Goal: Information Seeking & Learning: Learn about a topic

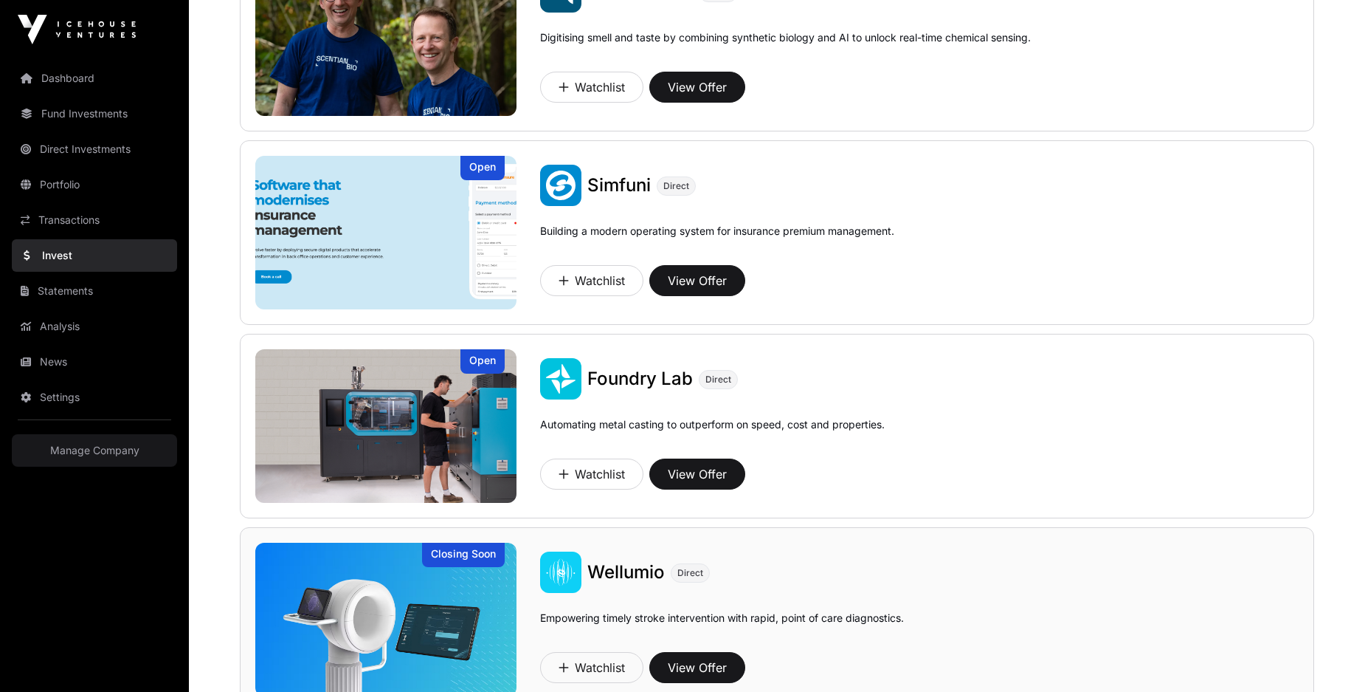
scroll to position [794, 0]
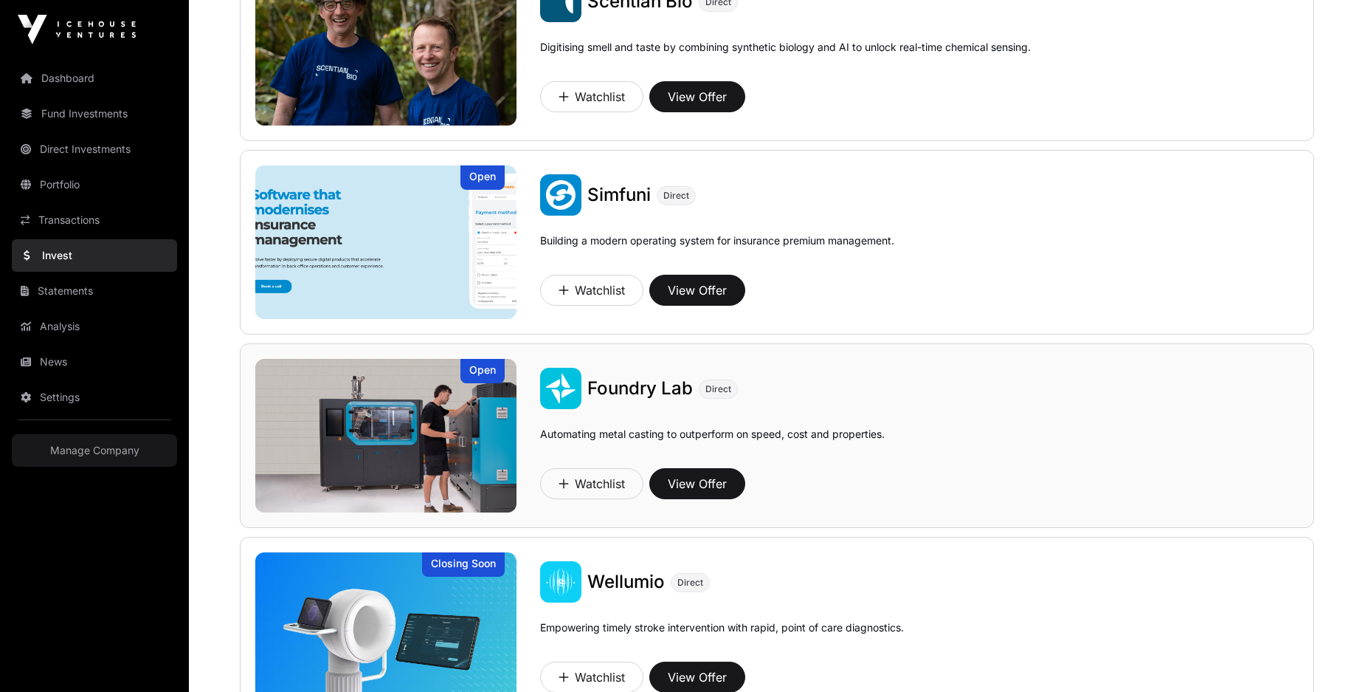
click at [607, 395] on span "Foundry Lab" at bounding box center [640, 387] width 106 height 21
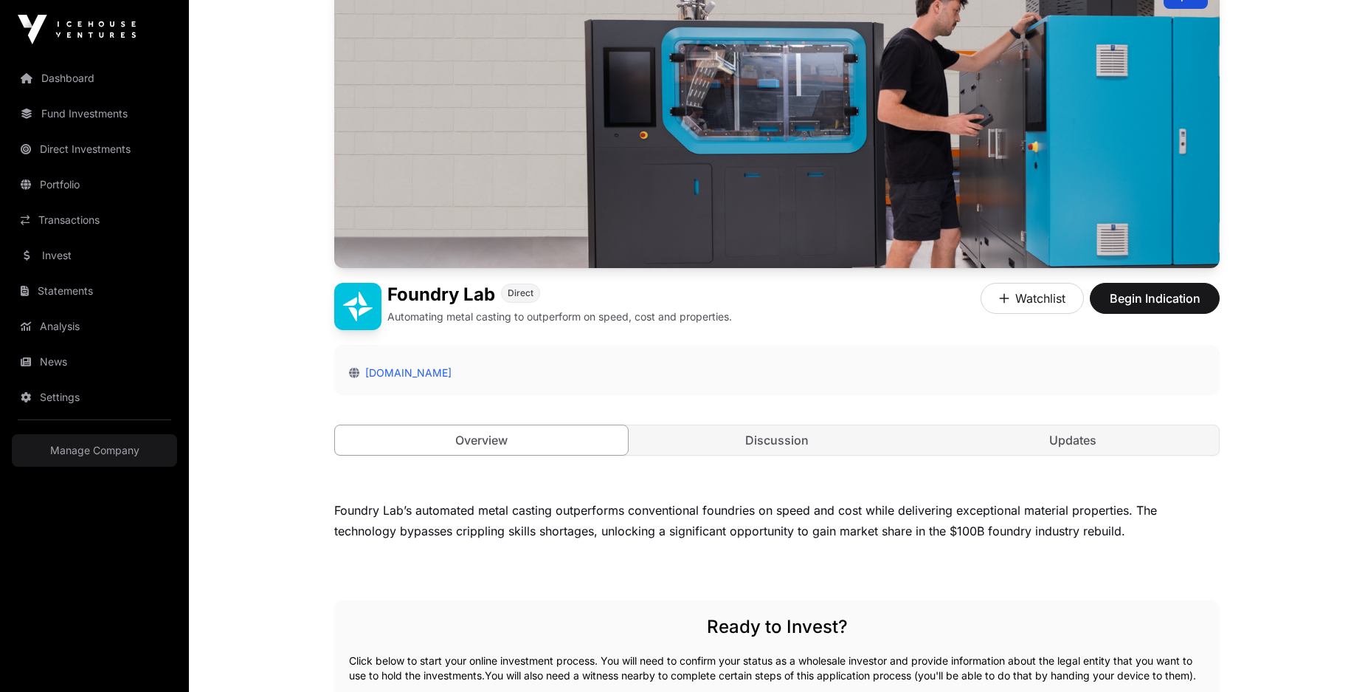
scroll to position [438, 0]
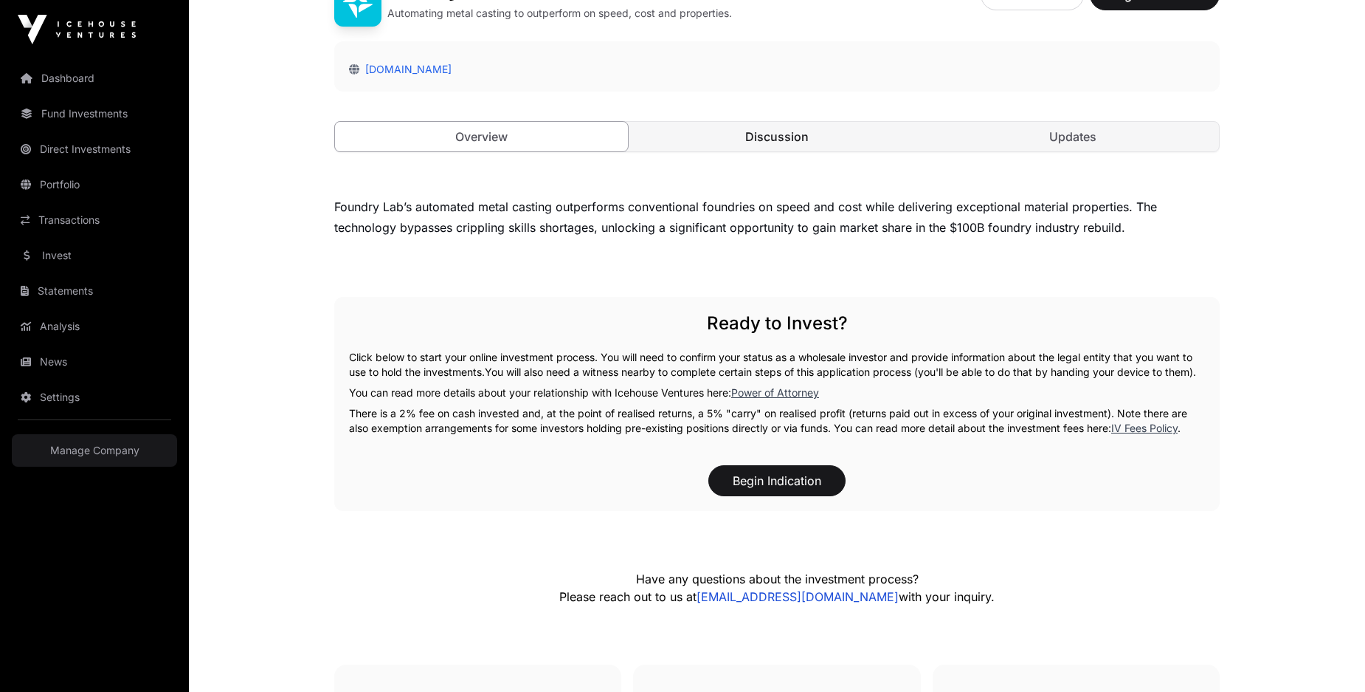
click at [751, 122] on link "Discussion" at bounding box center [777, 137] width 293 height 30
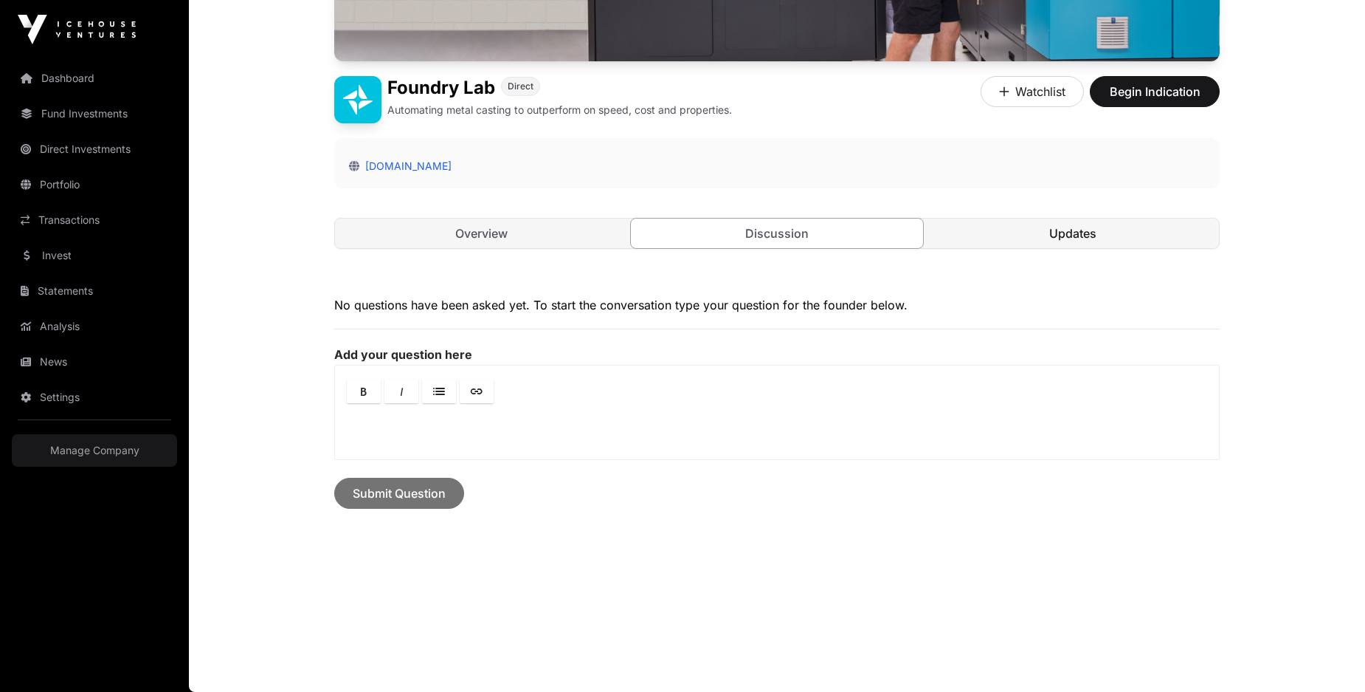
click at [1079, 247] on link "Updates" at bounding box center [1072, 233] width 293 height 30
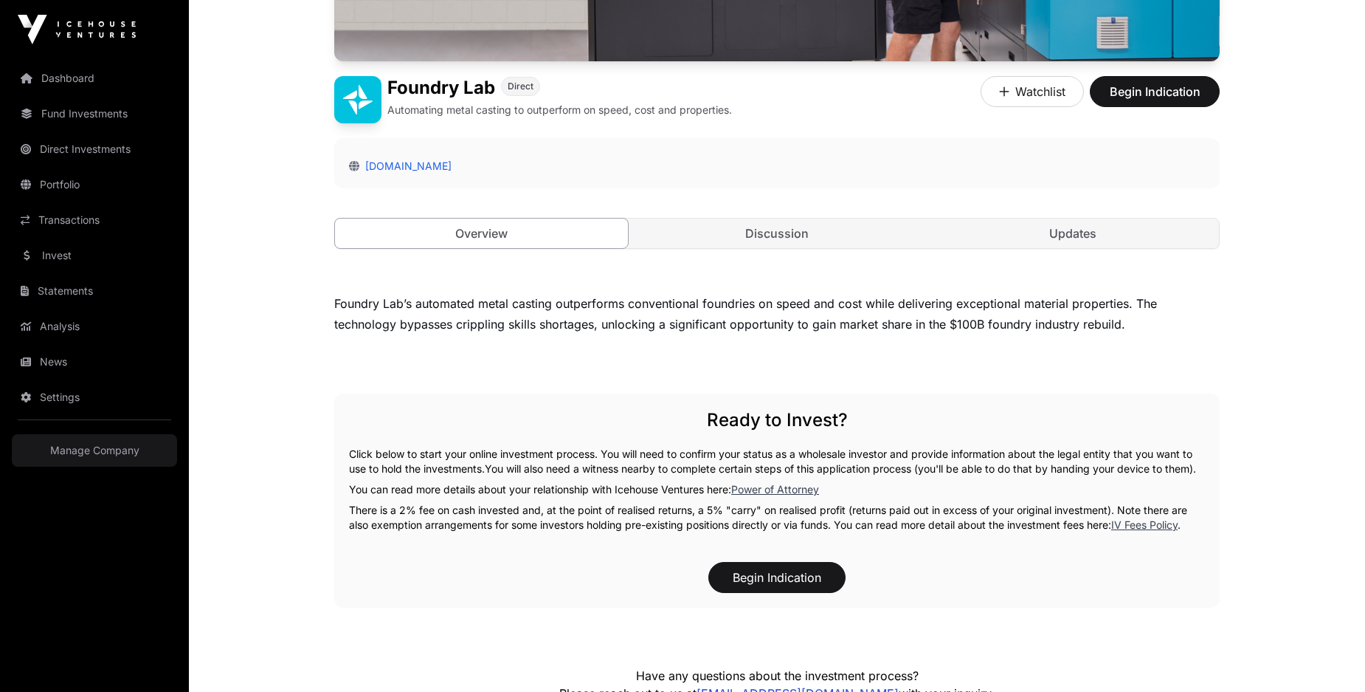
scroll to position [438, 0]
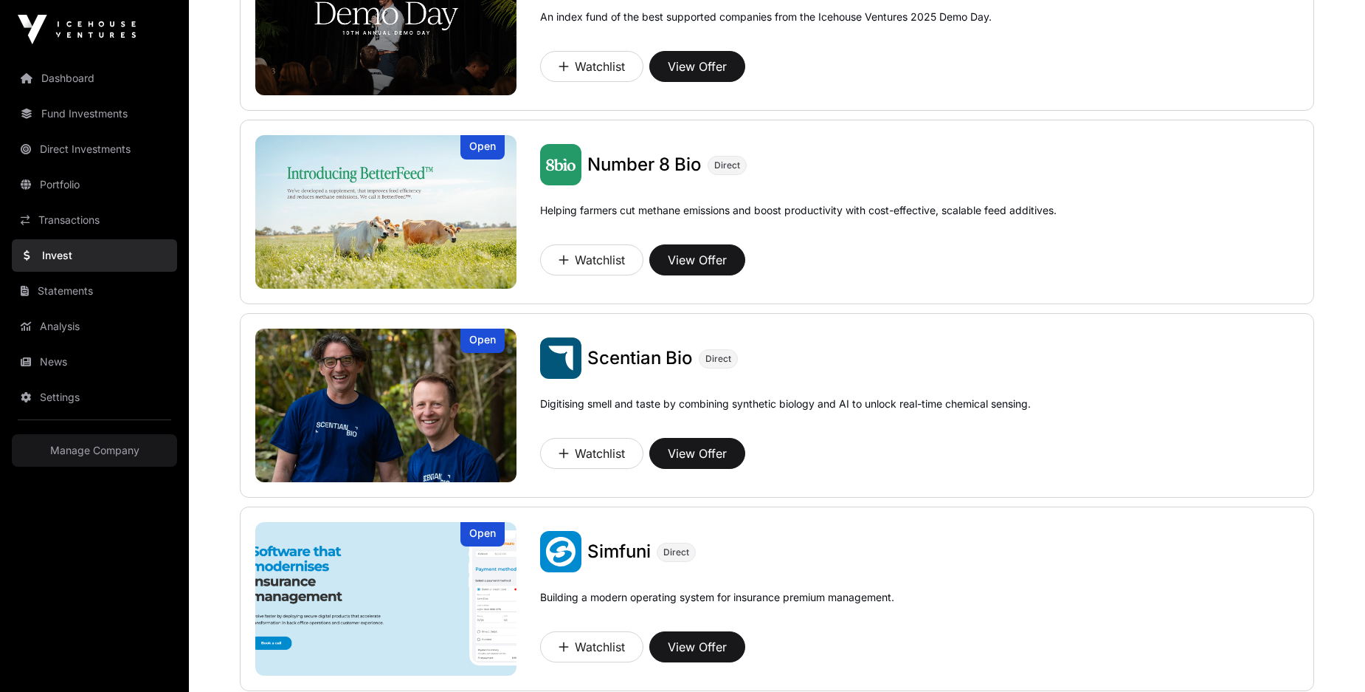
scroll to position [794, 0]
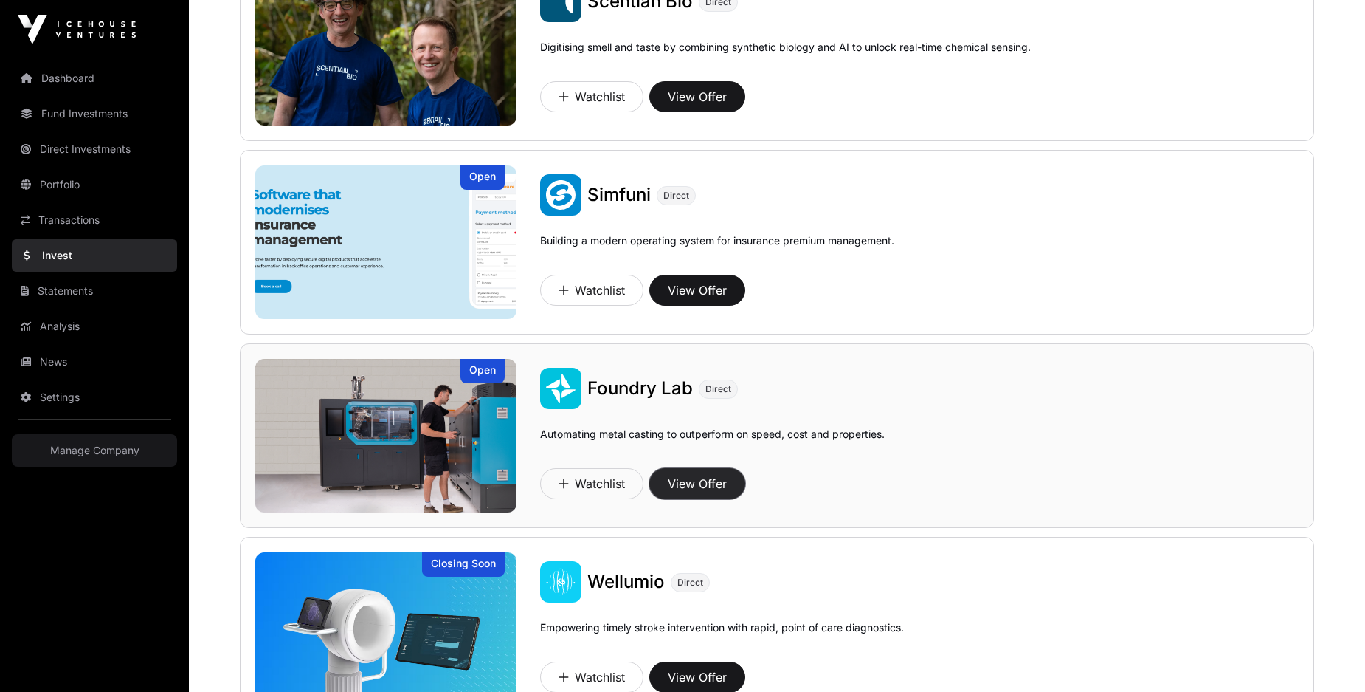
click at [673, 480] on button "View Offer" at bounding box center [697, 483] width 96 height 31
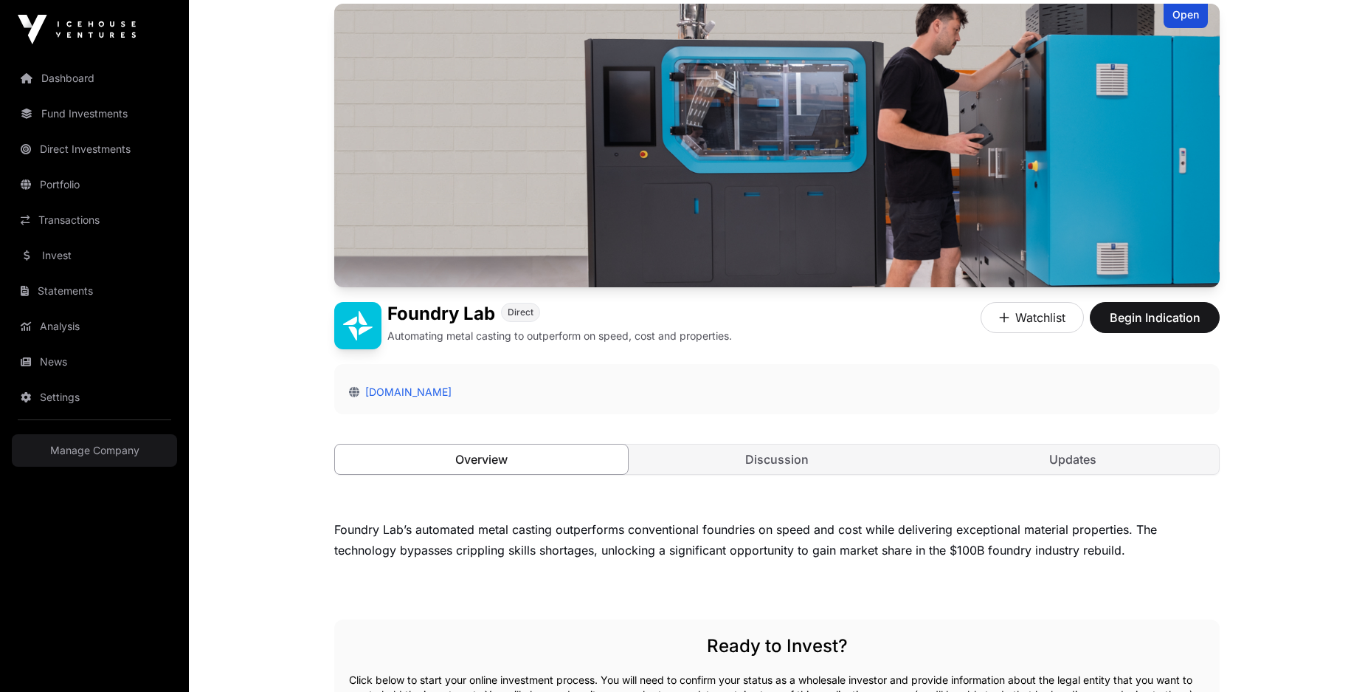
scroll to position [267, 0]
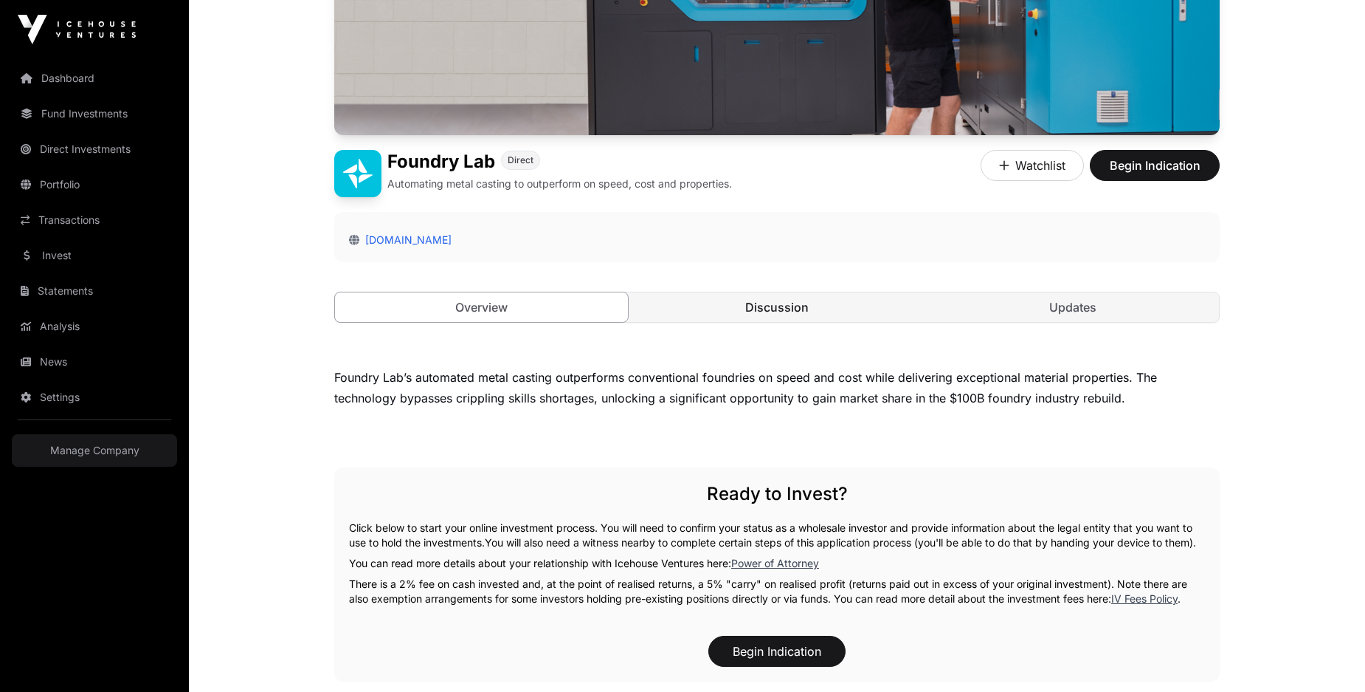
click at [750, 302] on link "Discussion" at bounding box center [777, 307] width 293 height 30
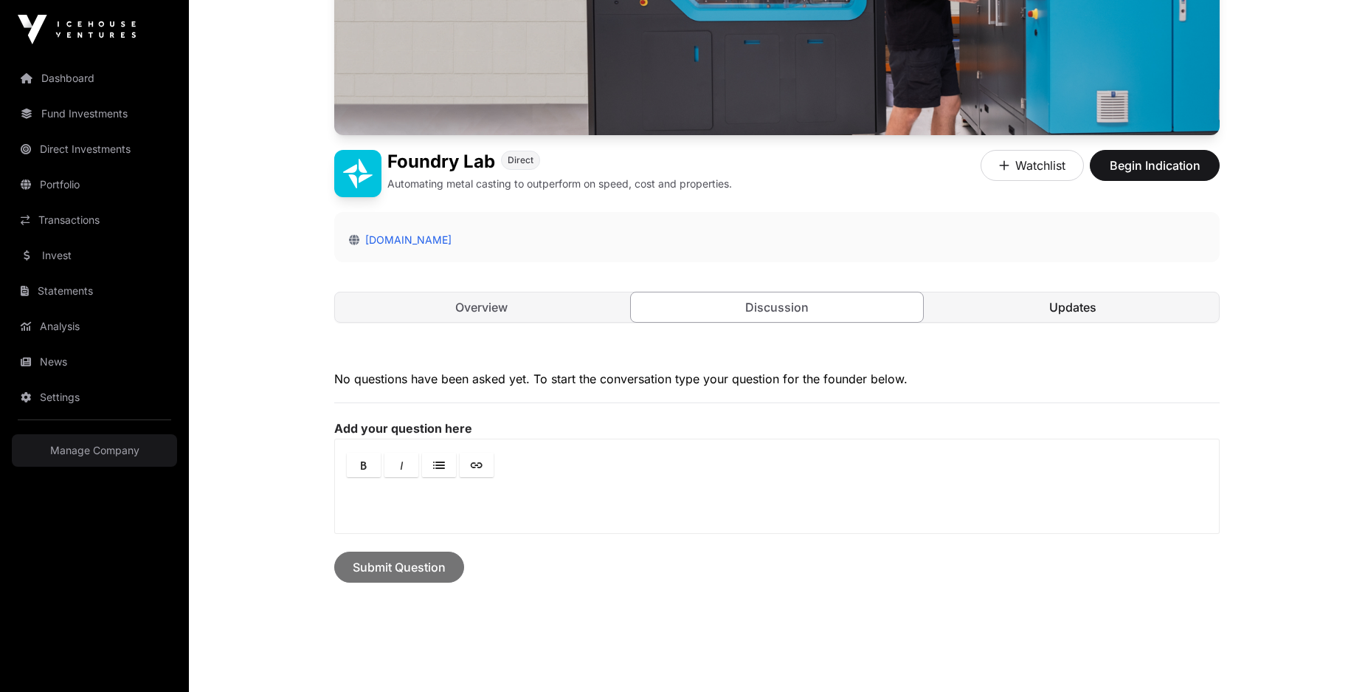
click at [1111, 316] on link "Updates" at bounding box center [1072, 307] width 293 height 30
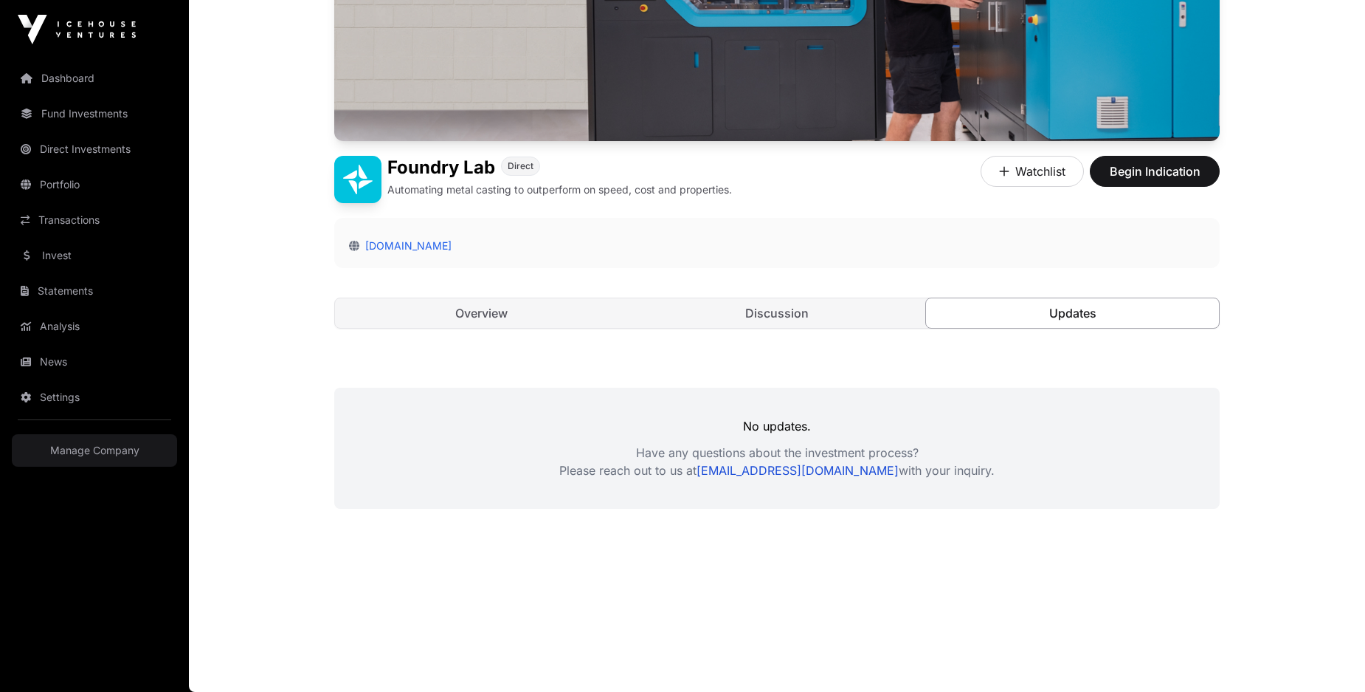
scroll to position [261, 0]
click at [582, 316] on link "Overview" at bounding box center [481, 313] width 293 height 30
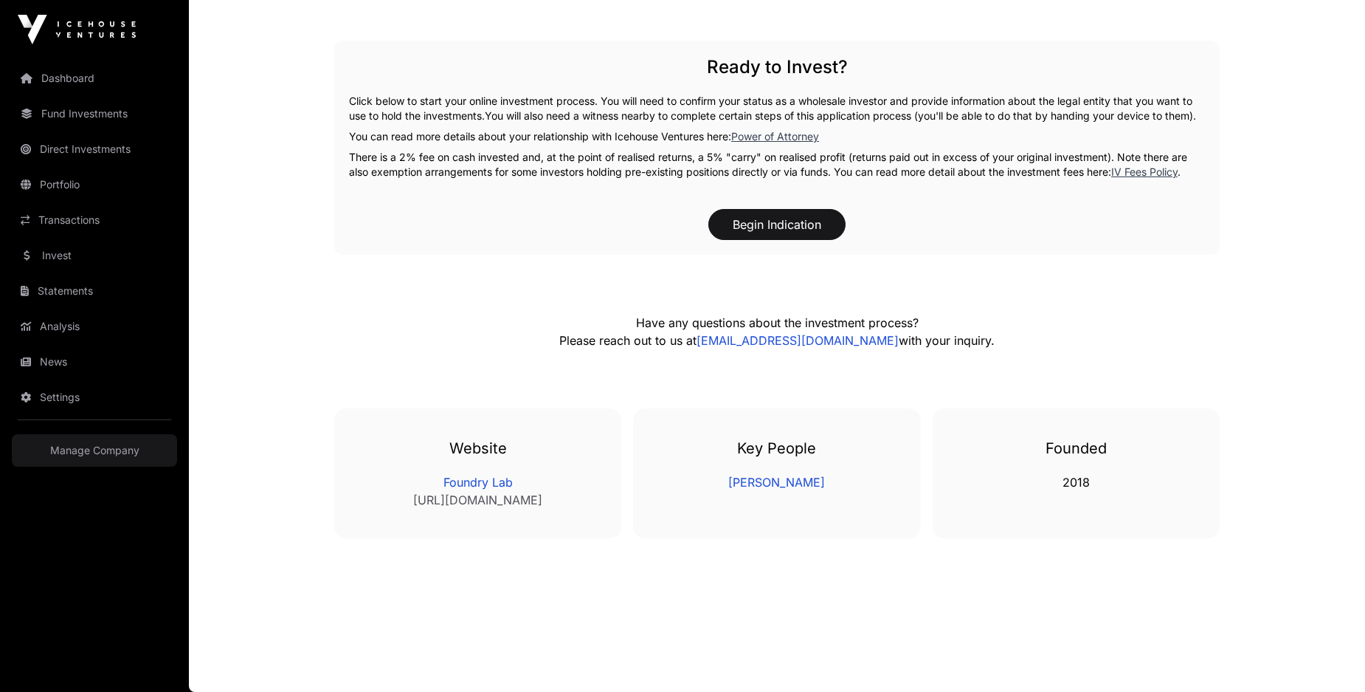
scroll to position [261, 0]
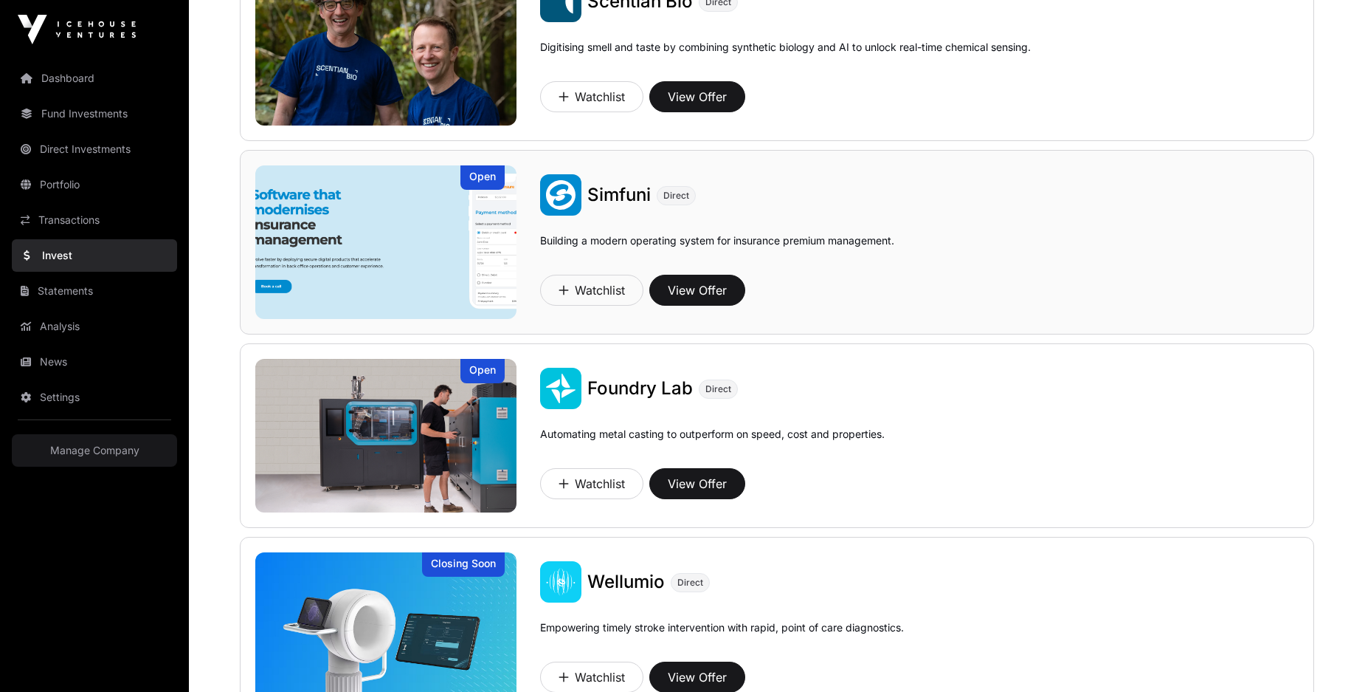
scroll to position [617, 0]
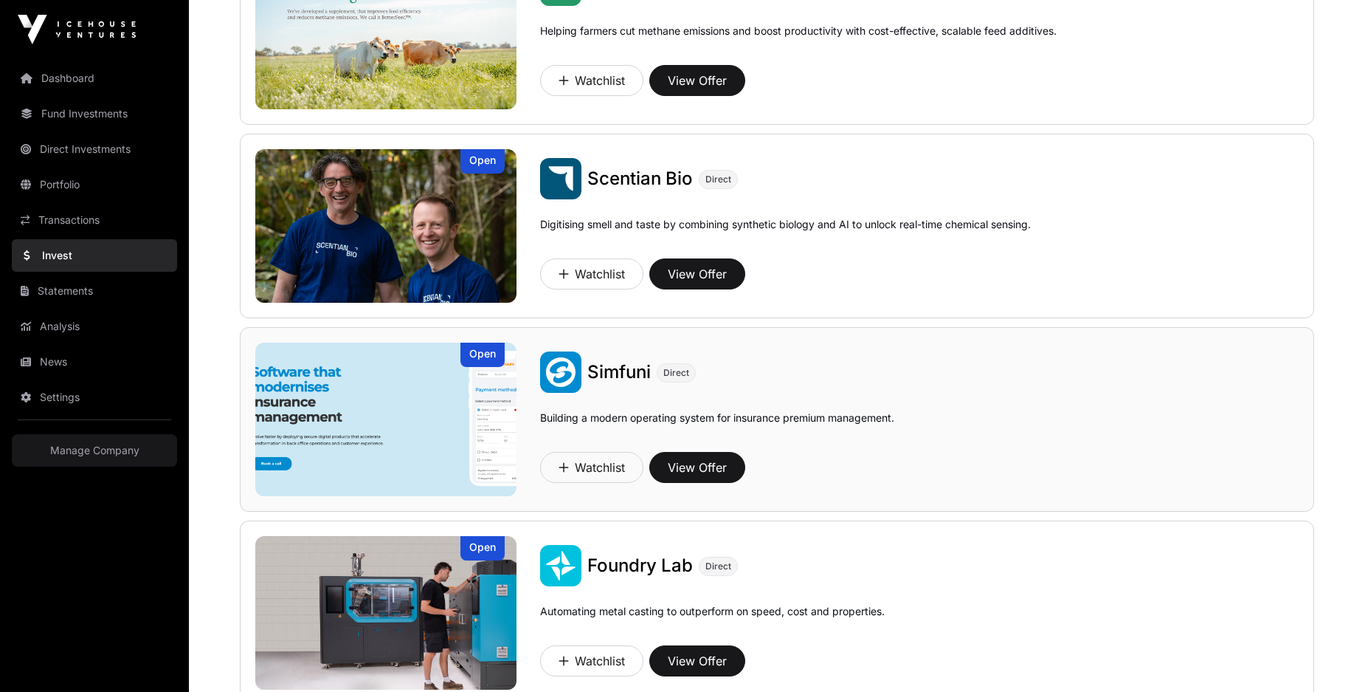
click at [418, 414] on img at bounding box center [385, 419] width 261 height 154
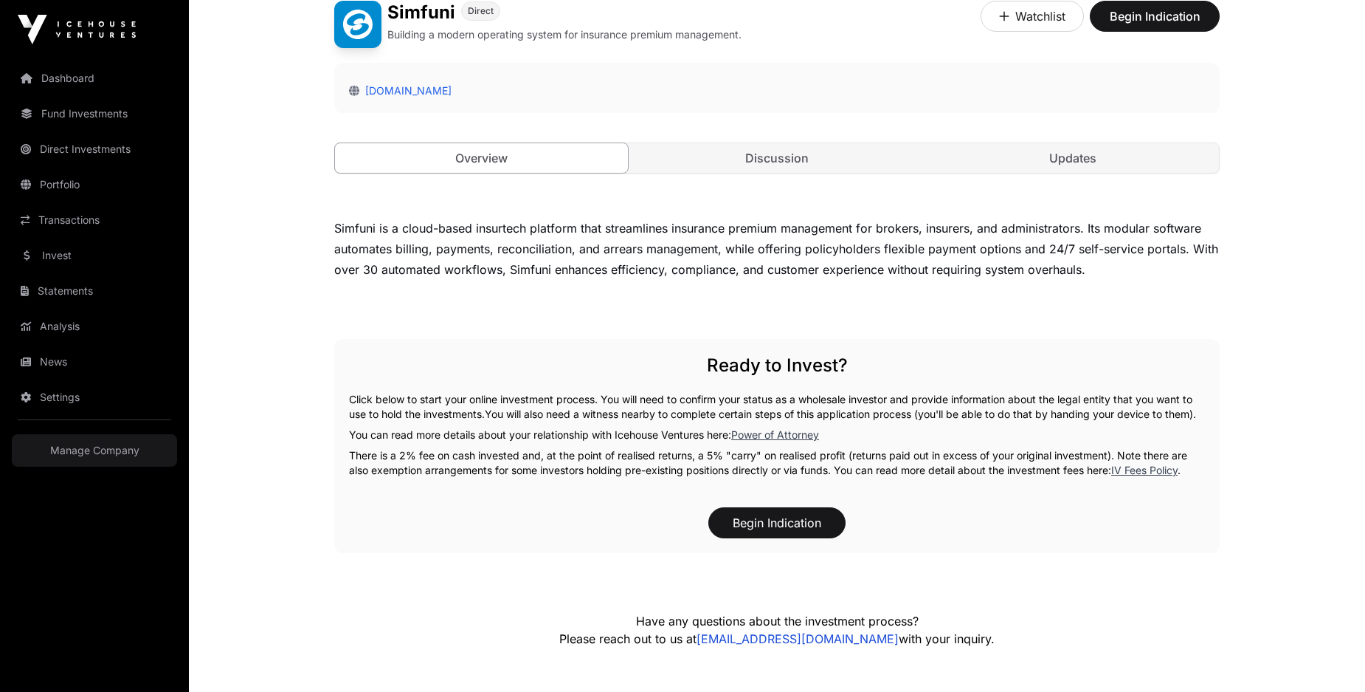
scroll to position [492, 0]
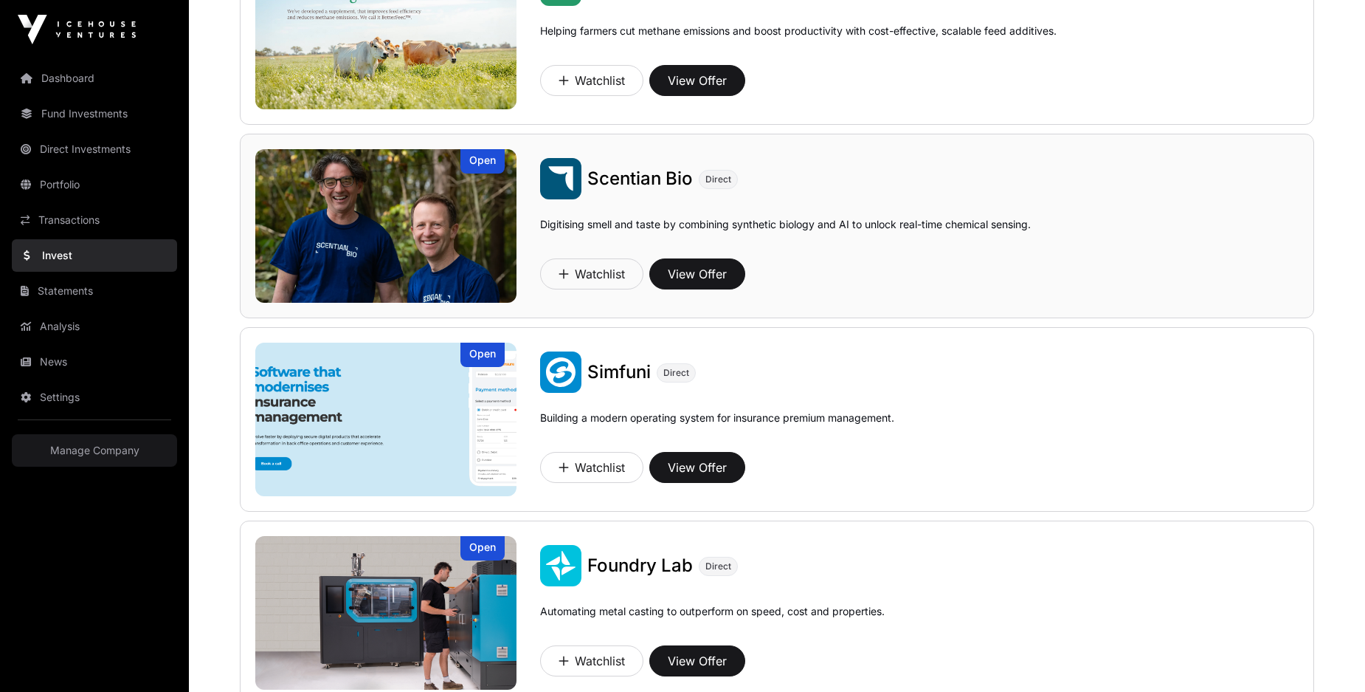
scroll to position [445, 0]
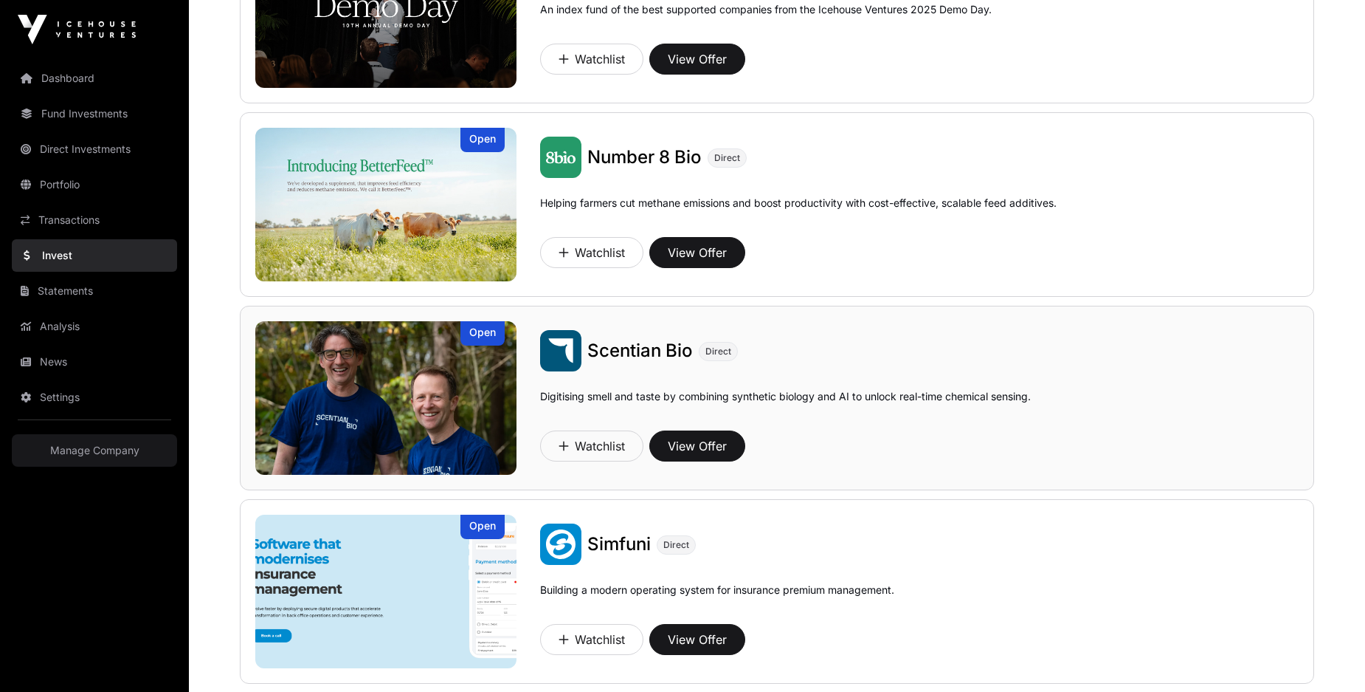
click at [365, 407] on img at bounding box center [385, 398] width 261 height 154
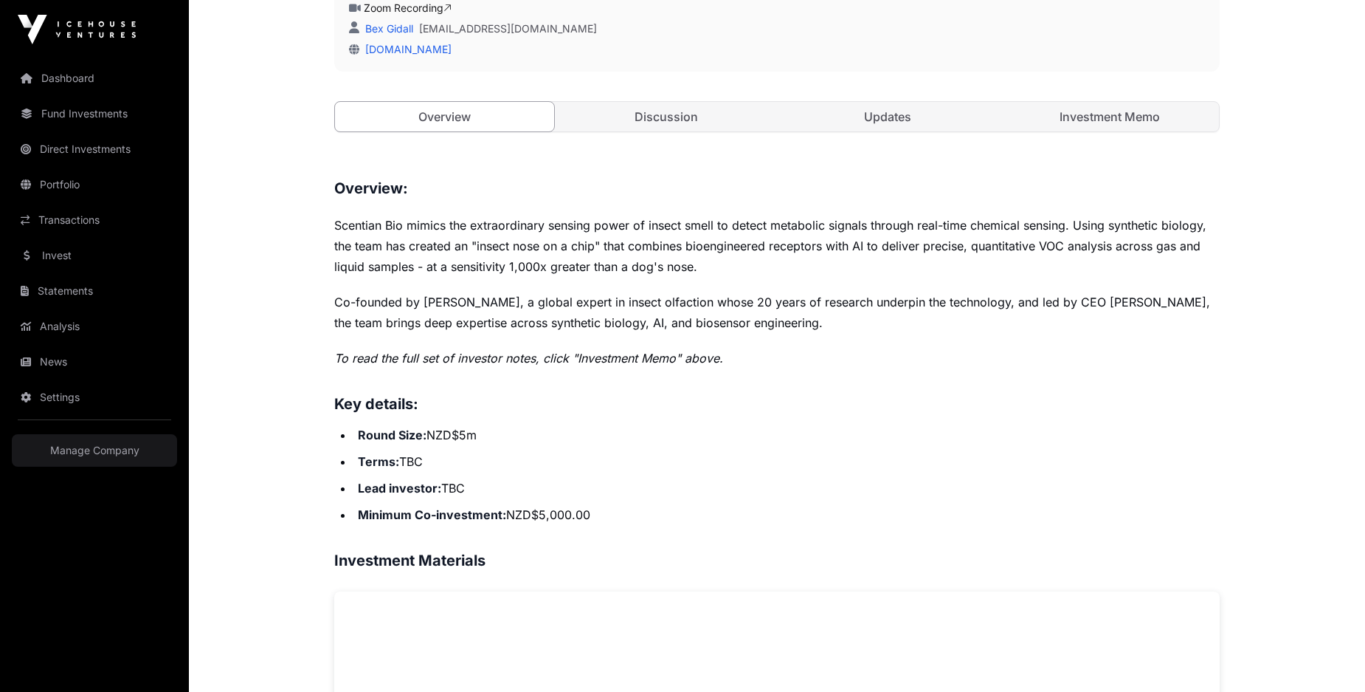
scroll to position [707, 0]
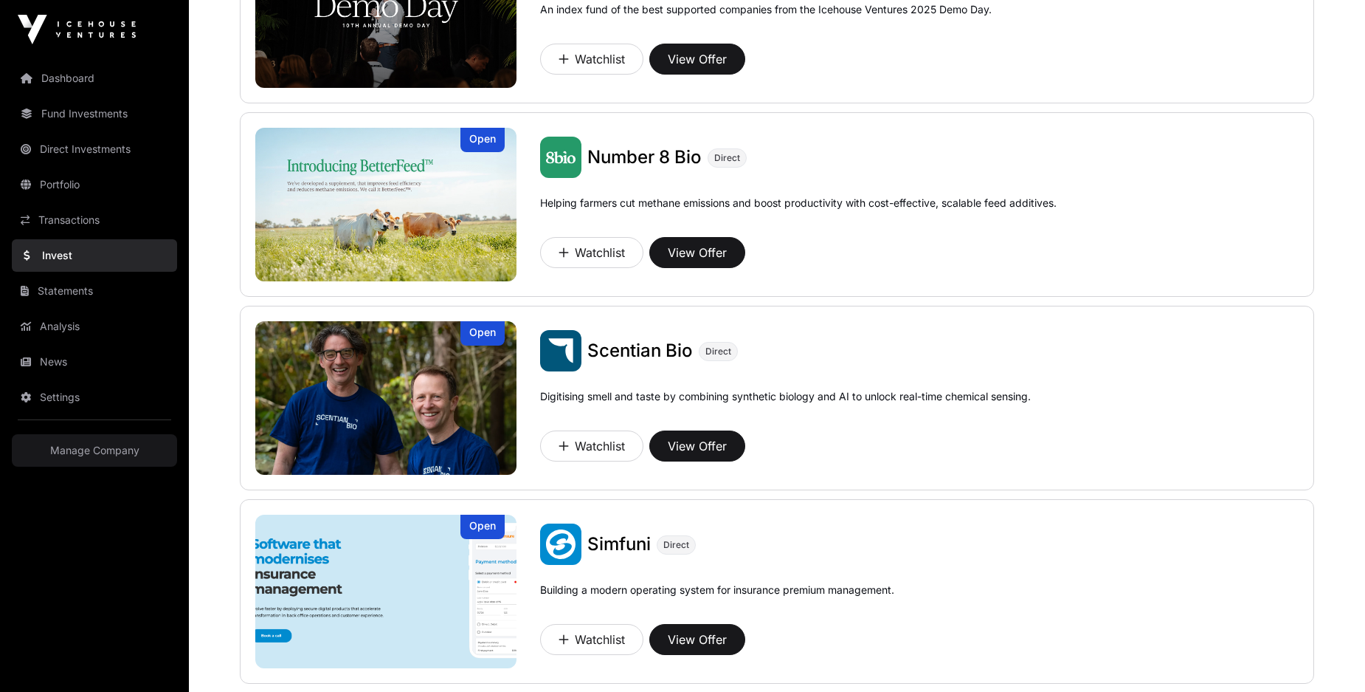
scroll to position [345, 0]
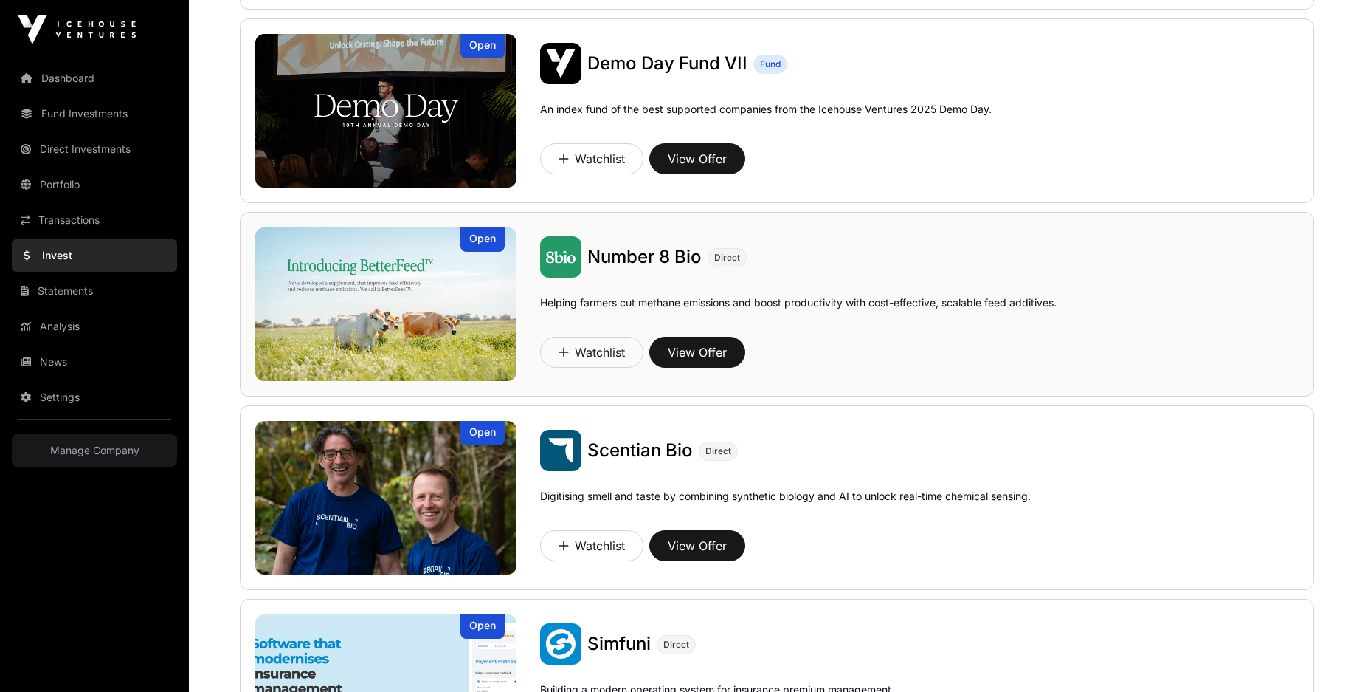
click at [394, 311] on img at bounding box center [385, 304] width 261 height 154
